Goal: Transaction & Acquisition: Subscribe to service/newsletter

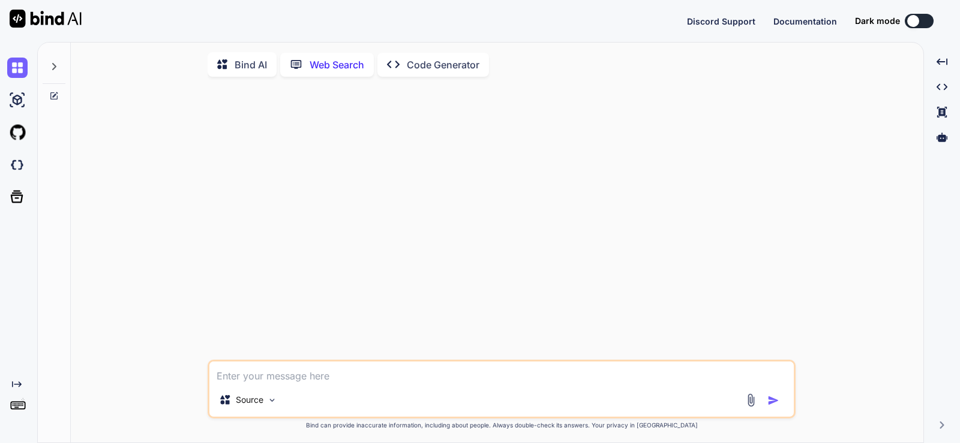
scroll to position [5, 0]
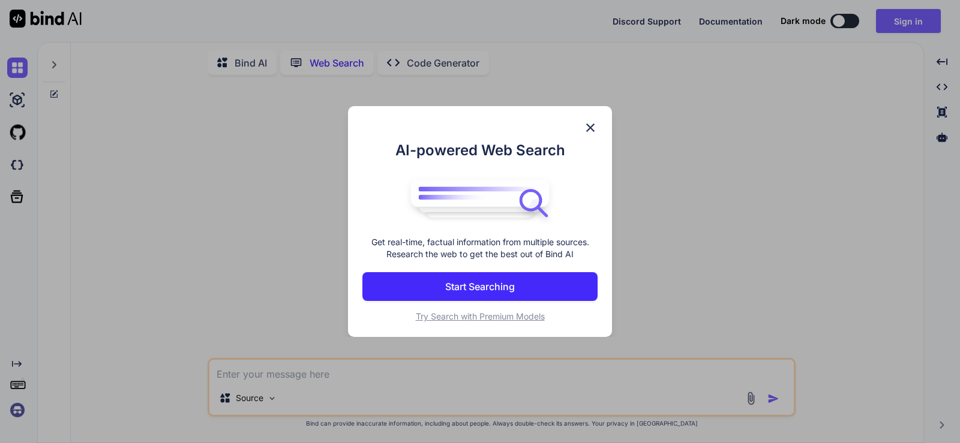
click at [475, 288] on p "Start Searching" at bounding box center [480, 287] width 70 height 14
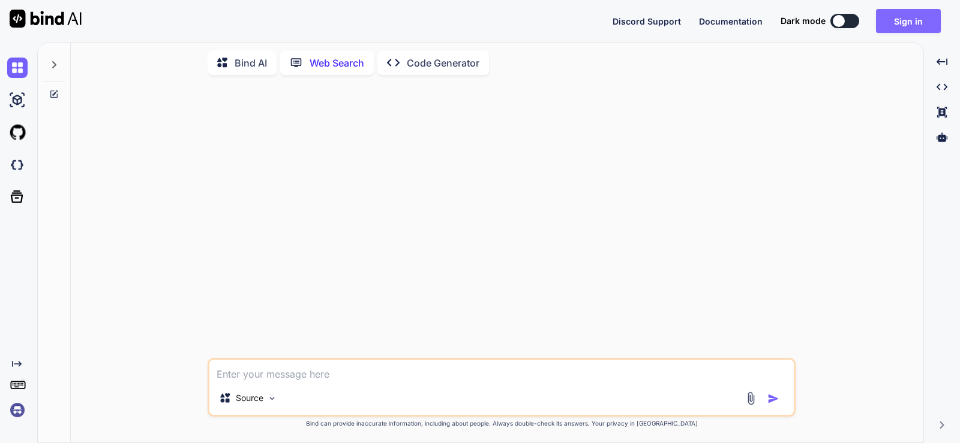
type textarea "x"
click at [913, 22] on button "Sign in" at bounding box center [908, 21] width 65 height 24
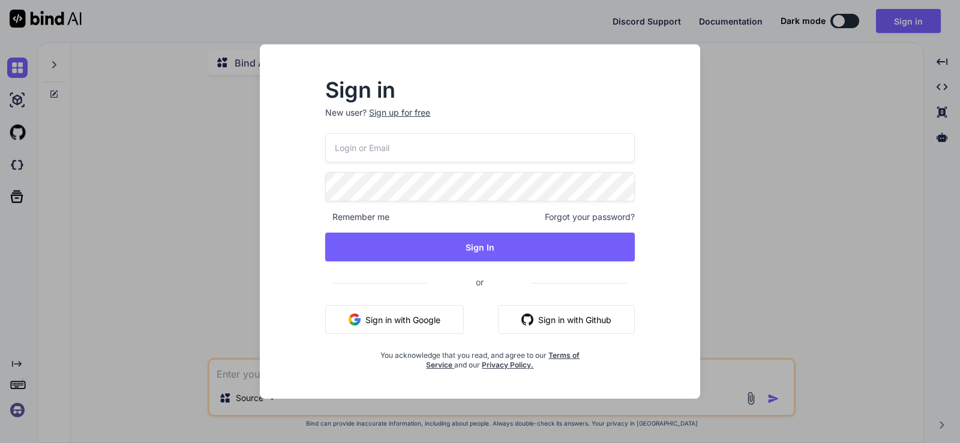
click at [432, 321] on button "Sign in with Google" at bounding box center [394, 319] width 139 height 29
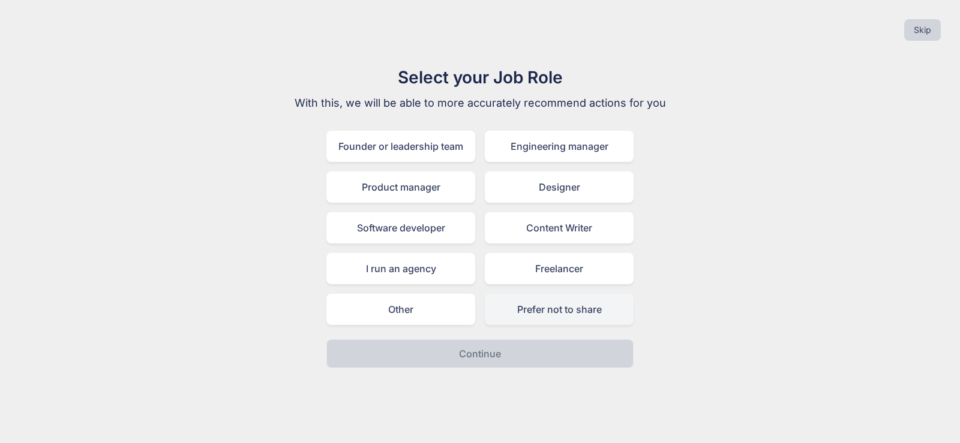
click at [517, 310] on div "Prefer not to share" at bounding box center [559, 309] width 149 height 31
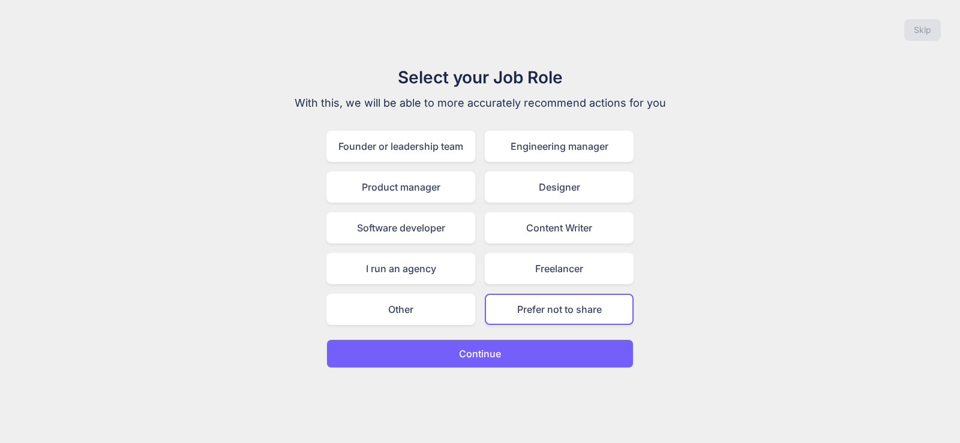
click at [482, 356] on p "Continue" at bounding box center [480, 354] width 42 height 14
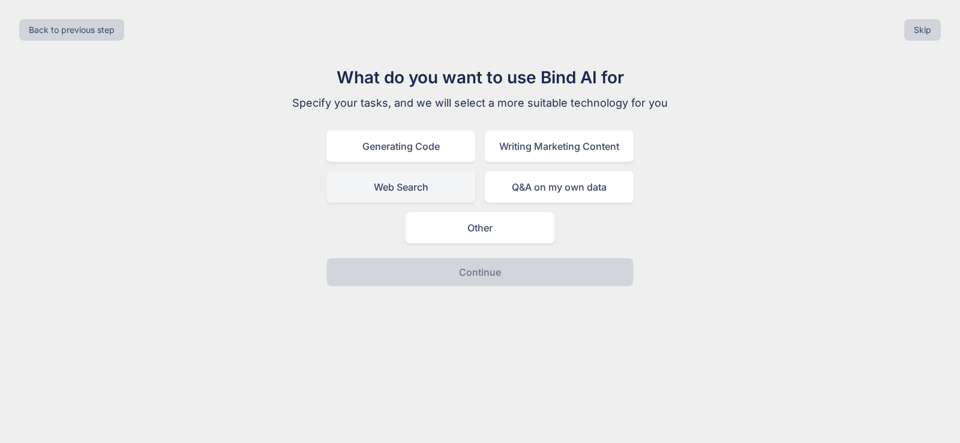
click at [422, 191] on div "Web Search" at bounding box center [400, 187] width 149 height 31
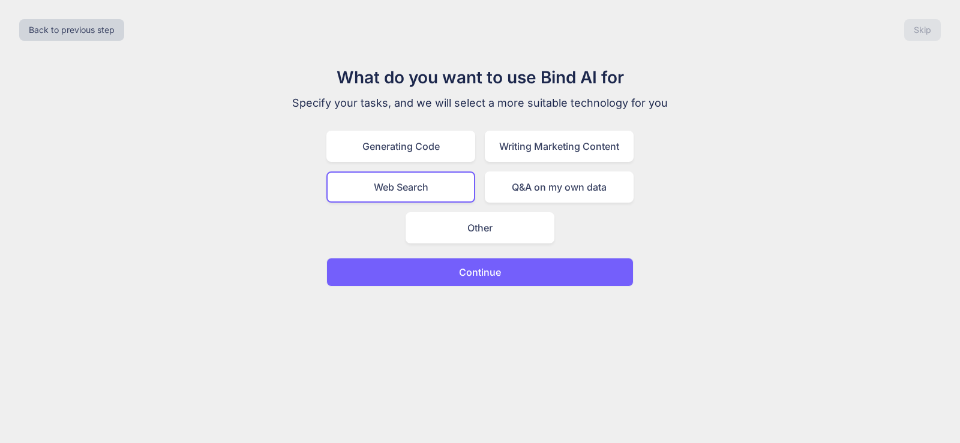
click at [488, 274] on p "Continue" at bounding box center [480, 272] width 42 height 14
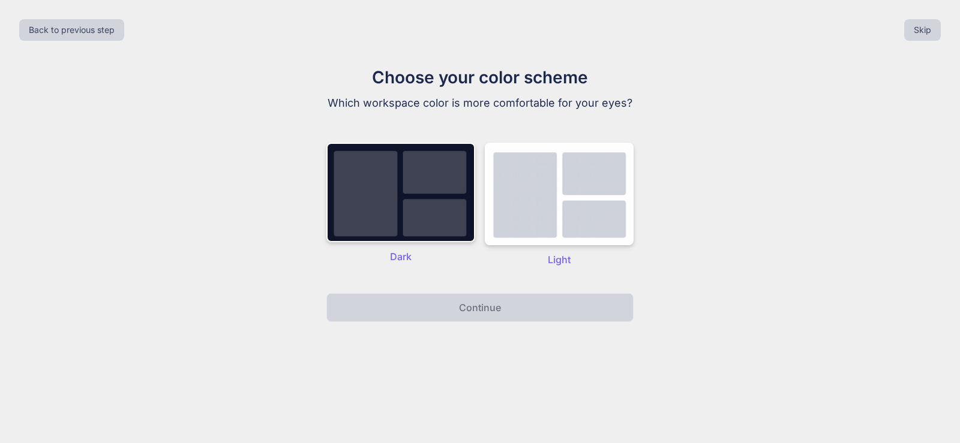
drag, startPoint x: 546, startPoint y: 214, endPoint x: 559, endPoint y: 250, distance: 37.8
click at [547, 214] on img at bounding box center [559, 194] width 149 height 103
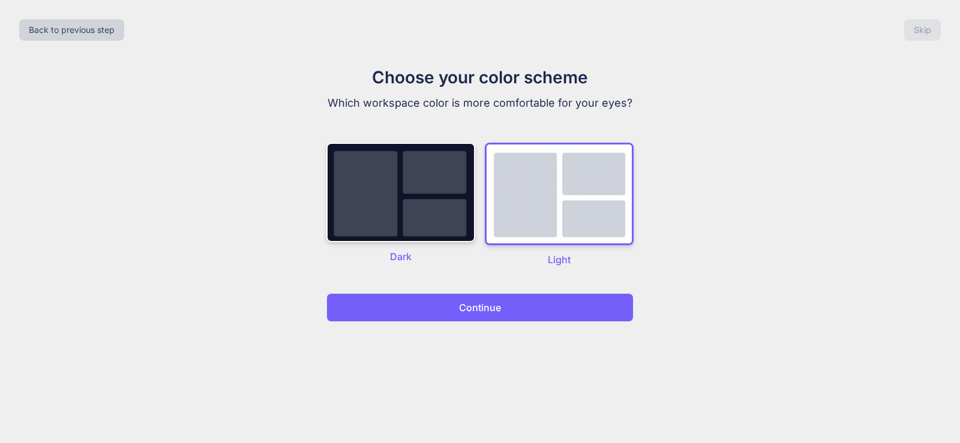
click at [488, 302] on p "Continue" at bounding box center [480, 308] width 42 height 14
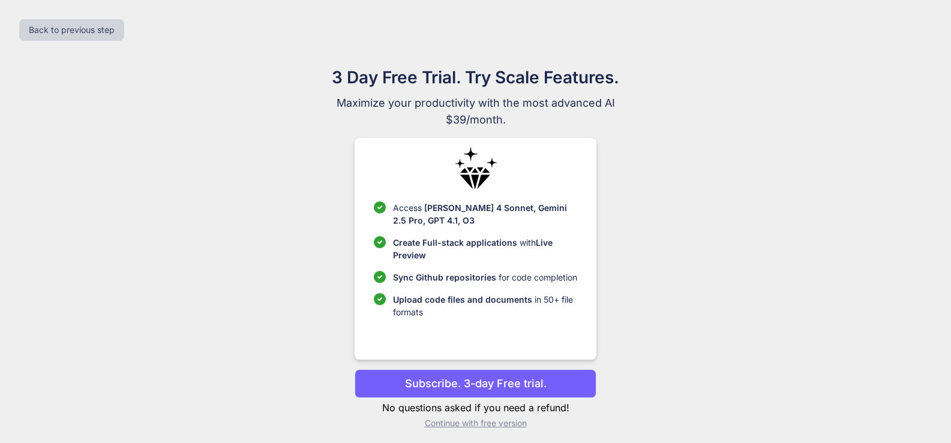
click at [494, 387] on p "Subscribe. 3-day Free trial." at bounding box center [476, 384] width 142 height 16
